Goal: Information Seeking & Learning: Find specific fact

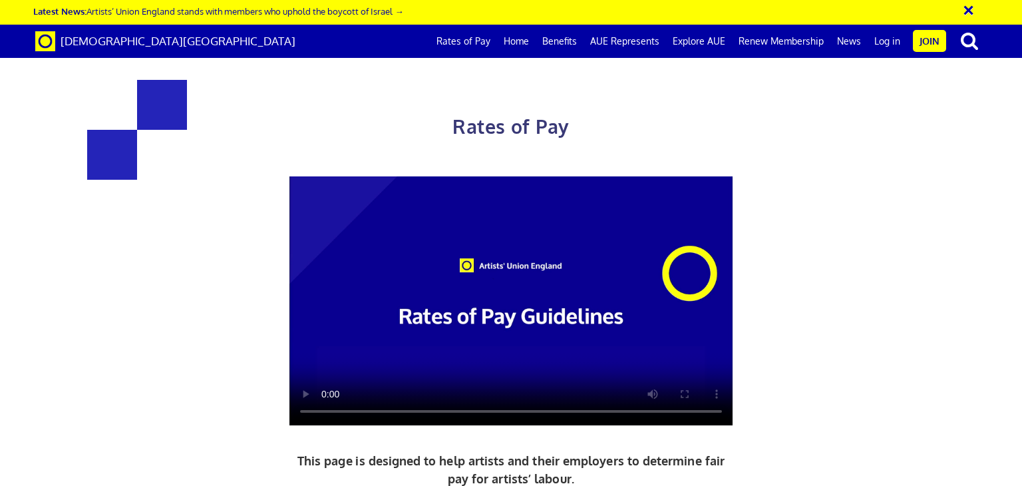
scroll to position [1631, 0]
drag, startPoint x: 270, startPoint y: 183, endPoint x: 303, endPoint y: 182, distance: 33.3
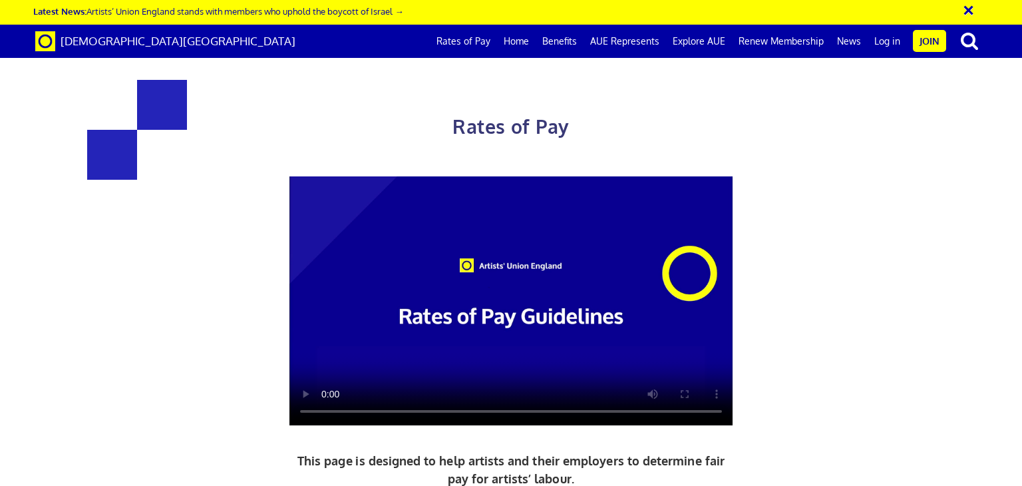
drag, startPoint x: 277, startPoint y: 184, endPoint x: 325, endPoint y: 184, distance: 48.6
drag, startPoint x: 273, startPoint y: 185, endPoint x: 296, endPoint y: 184, distance: 22.6
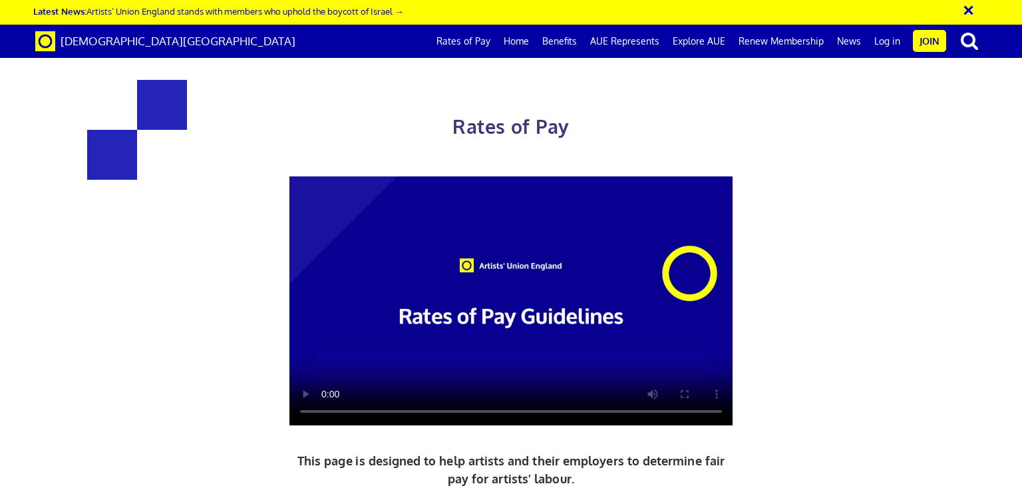
copy span "94.13"
drag, startPoint x: 367, startPoint y: 184, endPoint x: 267, endPoint y: 192, distance: 99.5
copy span "£94.13 per ½ day"
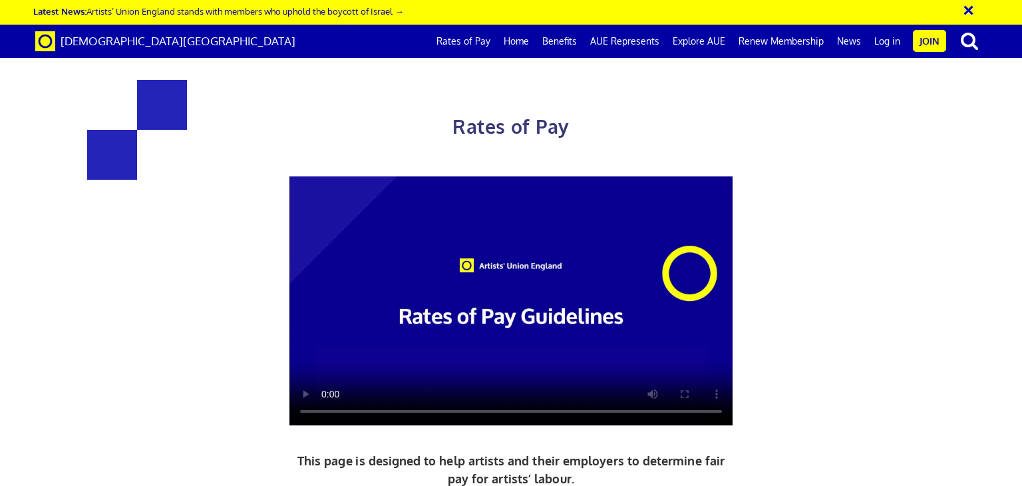
drag, startPoint x: 262, startPoint y: 168, endPoint x: 327, endPoint y: 160, distance: 65.0
copy h4 "171.14 a day"
drag, startPoint x: 361, startPoint y: 389, endPoint x: 273, endPoint y: 395, distance: 88.0
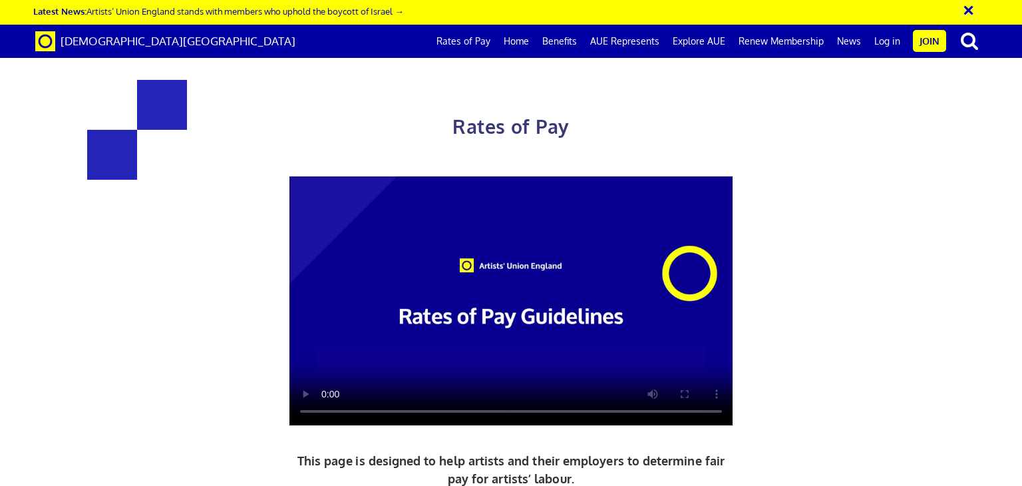
copy span "119.15 per ½ day"
drag, startPoint x: 569, startPoint y: 389, endPoint x: 480, endPoint y: 392, distance: 89.2
drag, startPoint x: 350, startPoint y: 385, endPoint x: 273, endPoint y: 389, distance: 76.7
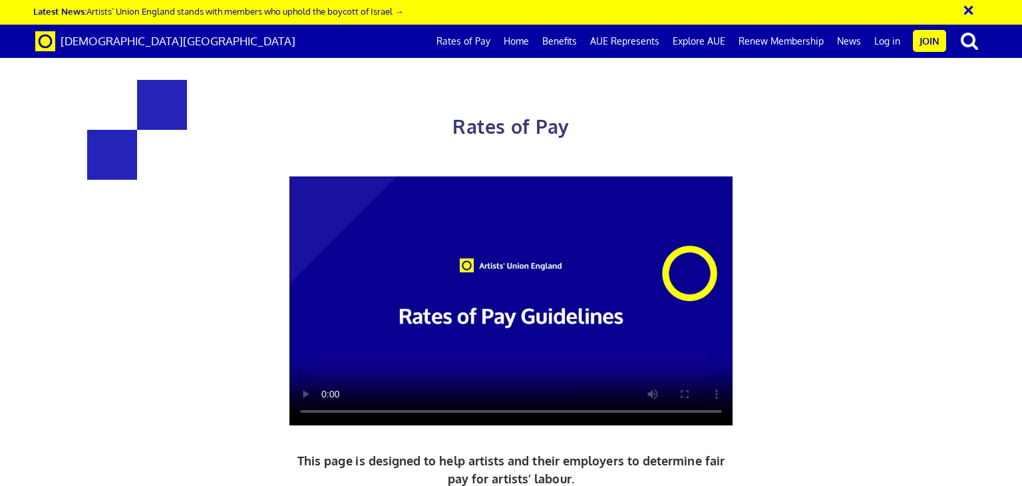
copy span "119.15 per ½ day"
